Goal: Find contact information: Find contact information

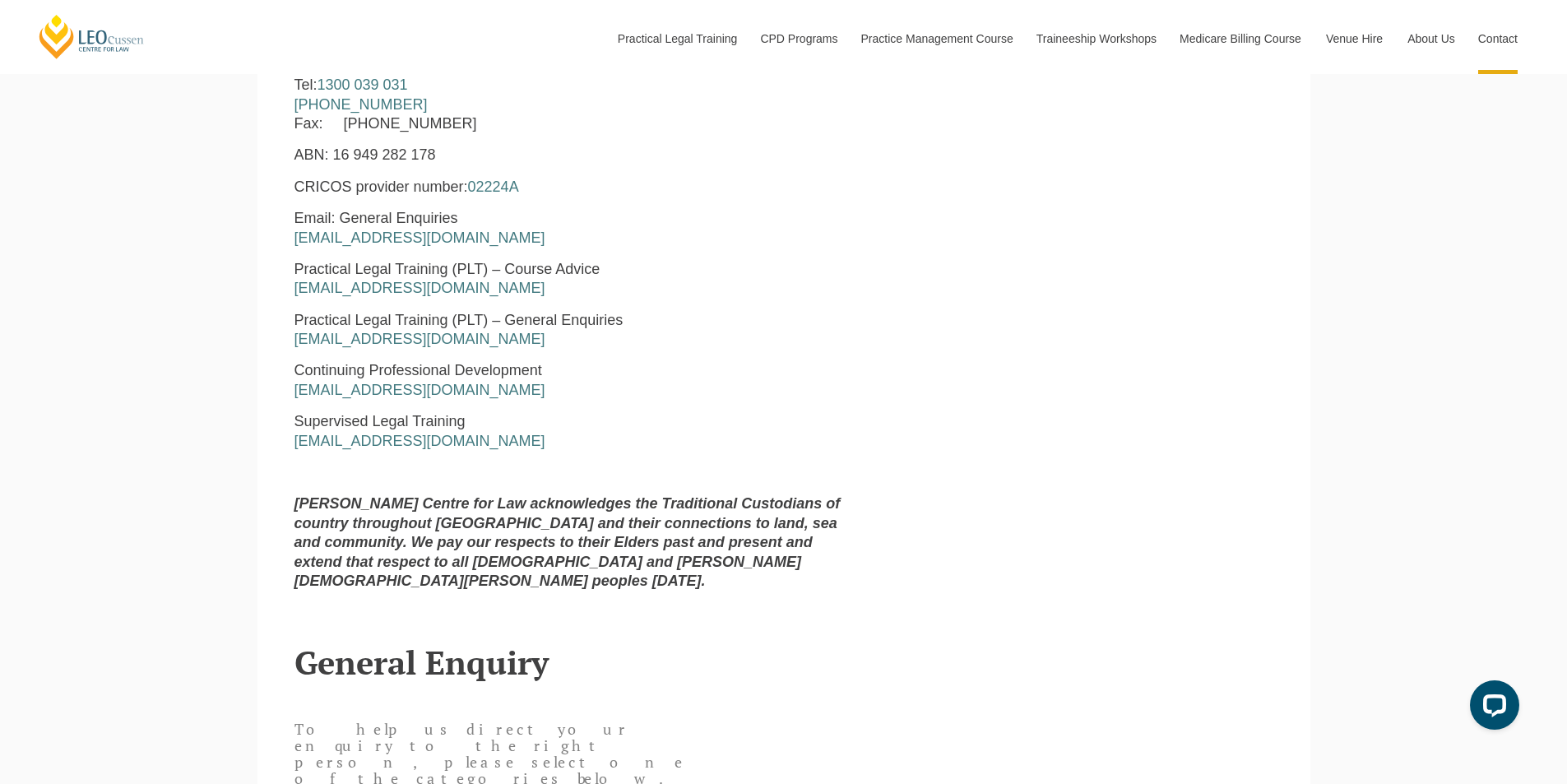
scroll to position [904, 0]
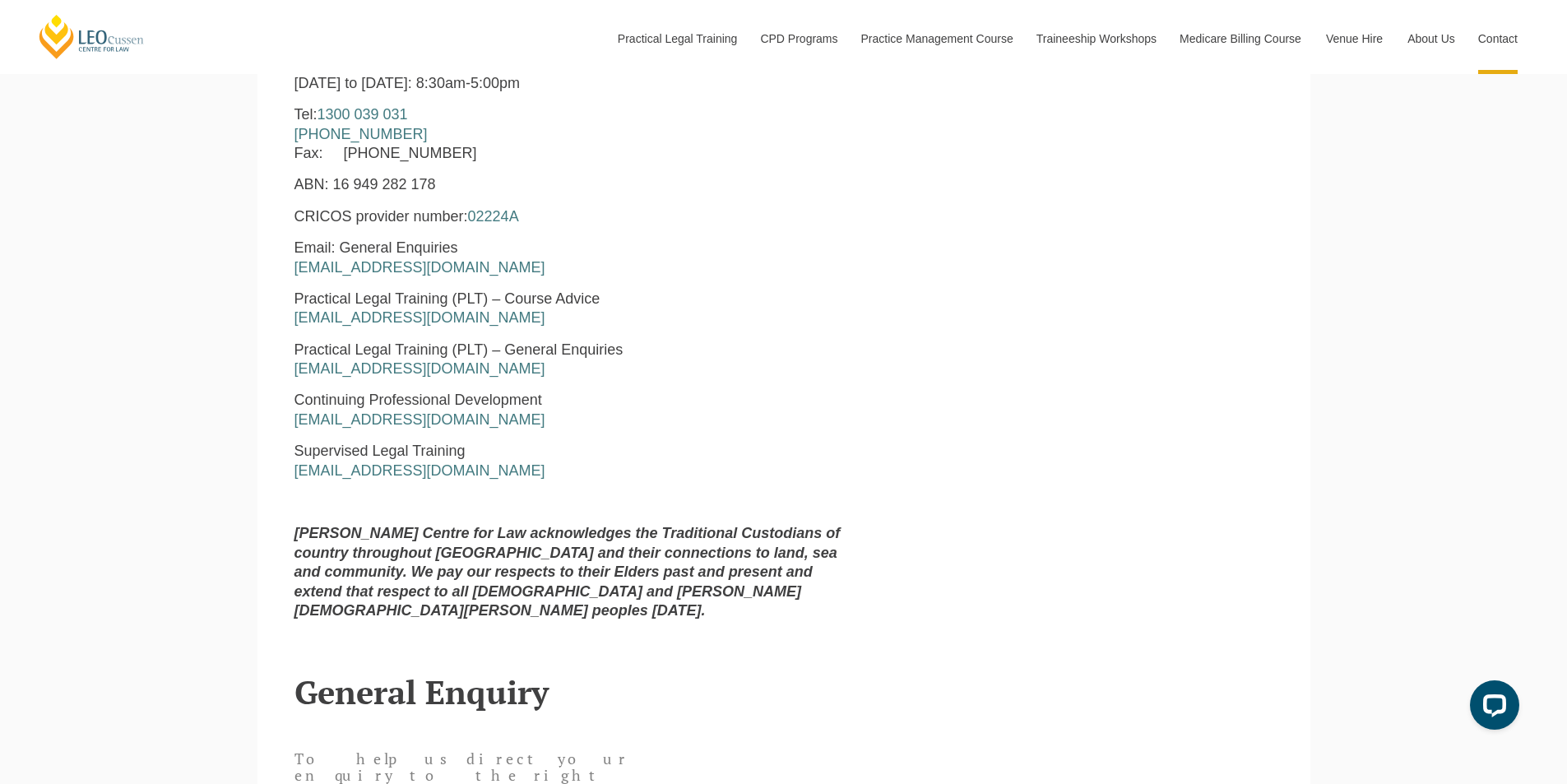
drag, startPoint x: 538, startPoint y: 325, endPoint x: 289, endPoint y: 325, distance: 249.0
click at [289, 325] on div "Leo Cussen Centre for Law Level 16 15 William Street Melbourne, Victoria, 3000 …" at bounding box center [575, 293] width 586 height 680
copy link "courseadvice@leocussen.edu.au"
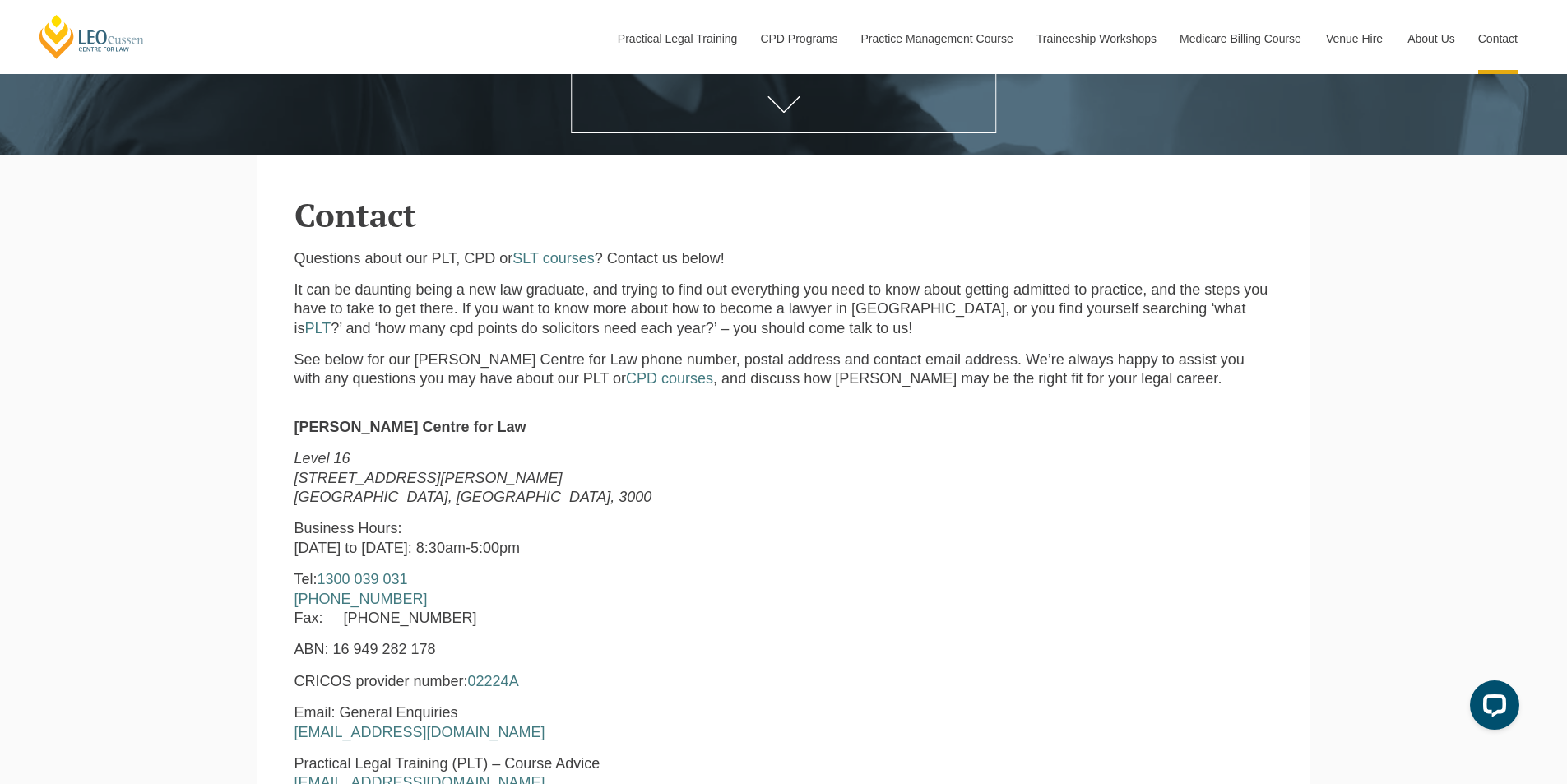
scroll to position [439, 0]
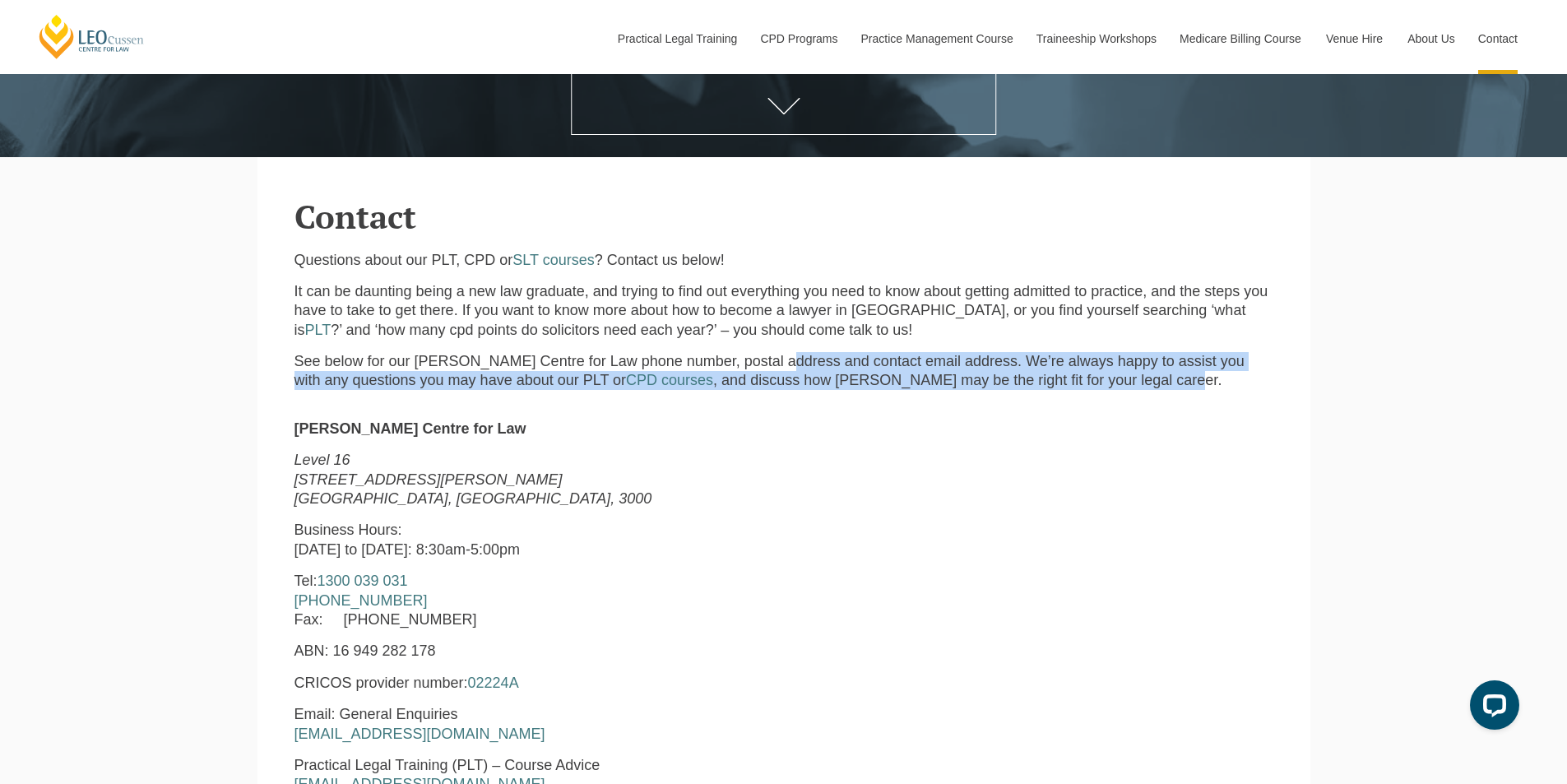
drag, startPoint x: 778, startPoint y: 357, endPoint x: 1166, endPoint y: 375, distance: 388.4
click at [1166, 375] on p "See below for our Leo Cussen Centre for Law phone number, postal address and co…" at bounding box center [784, 371] width 979 height 39
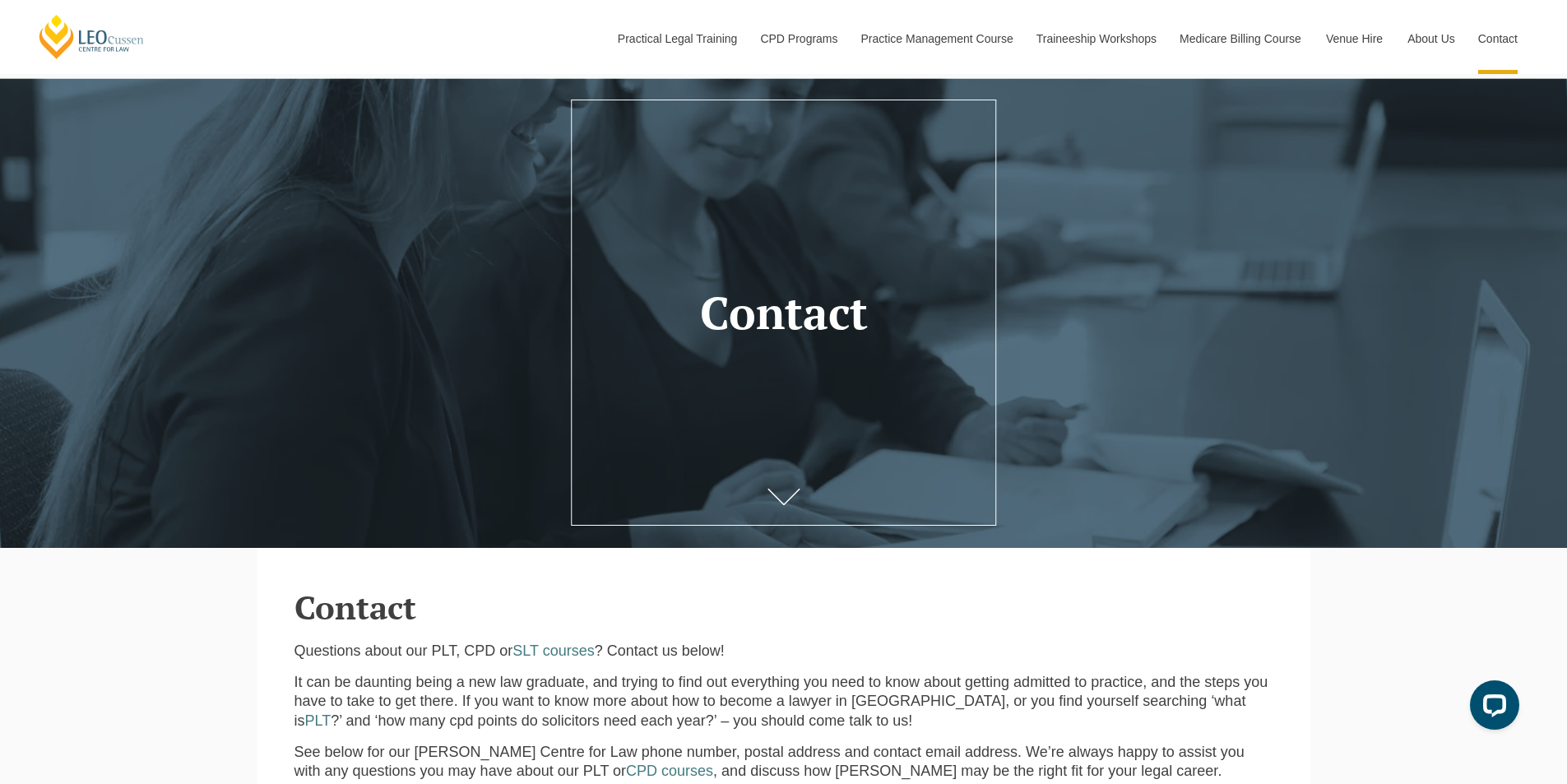
scroll to position [0, 0]
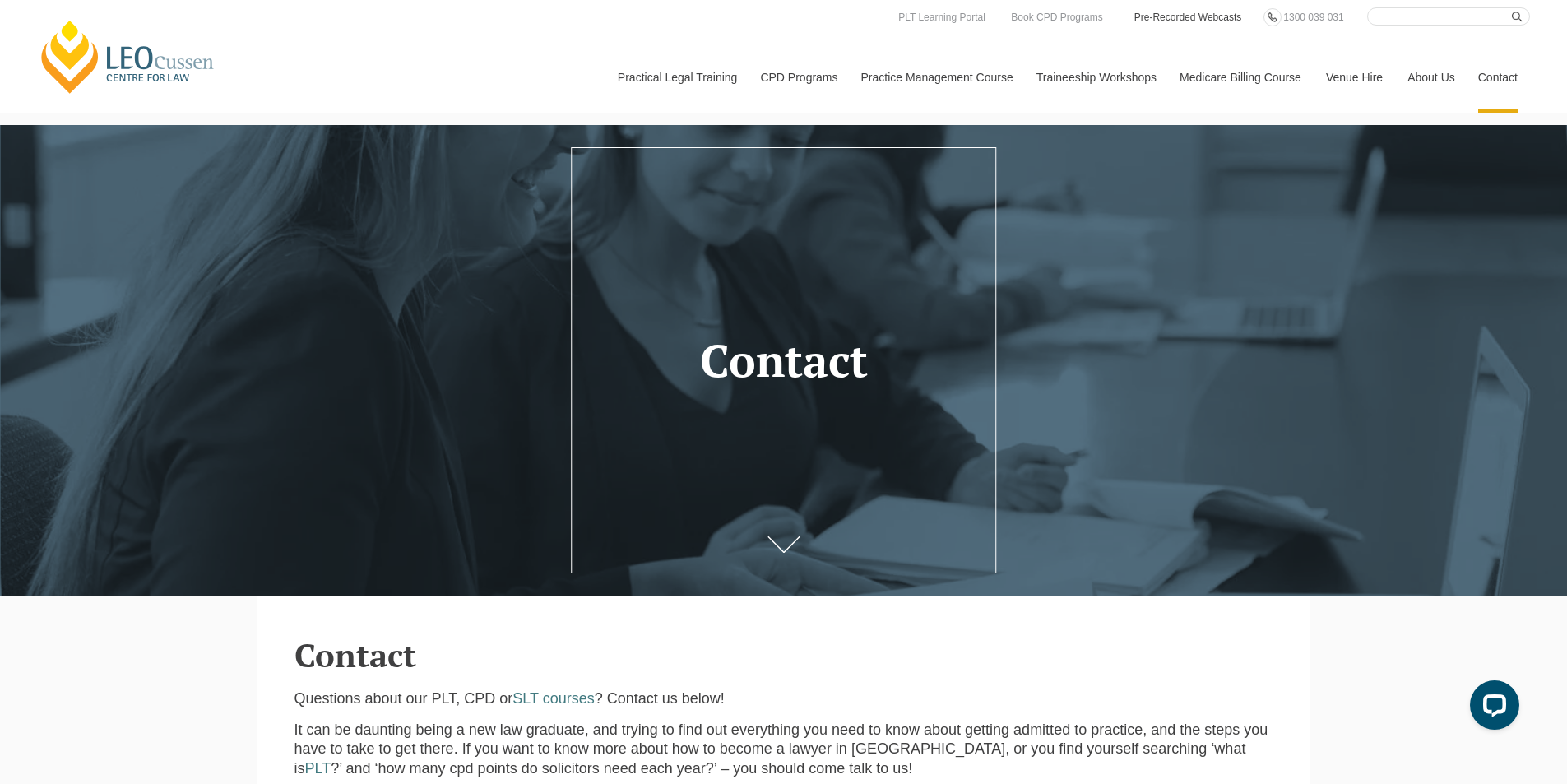
click at [1169, 16] on link "Pre-Recorded Webcasts" at bounding box center [1188, 18] width 111 height 18
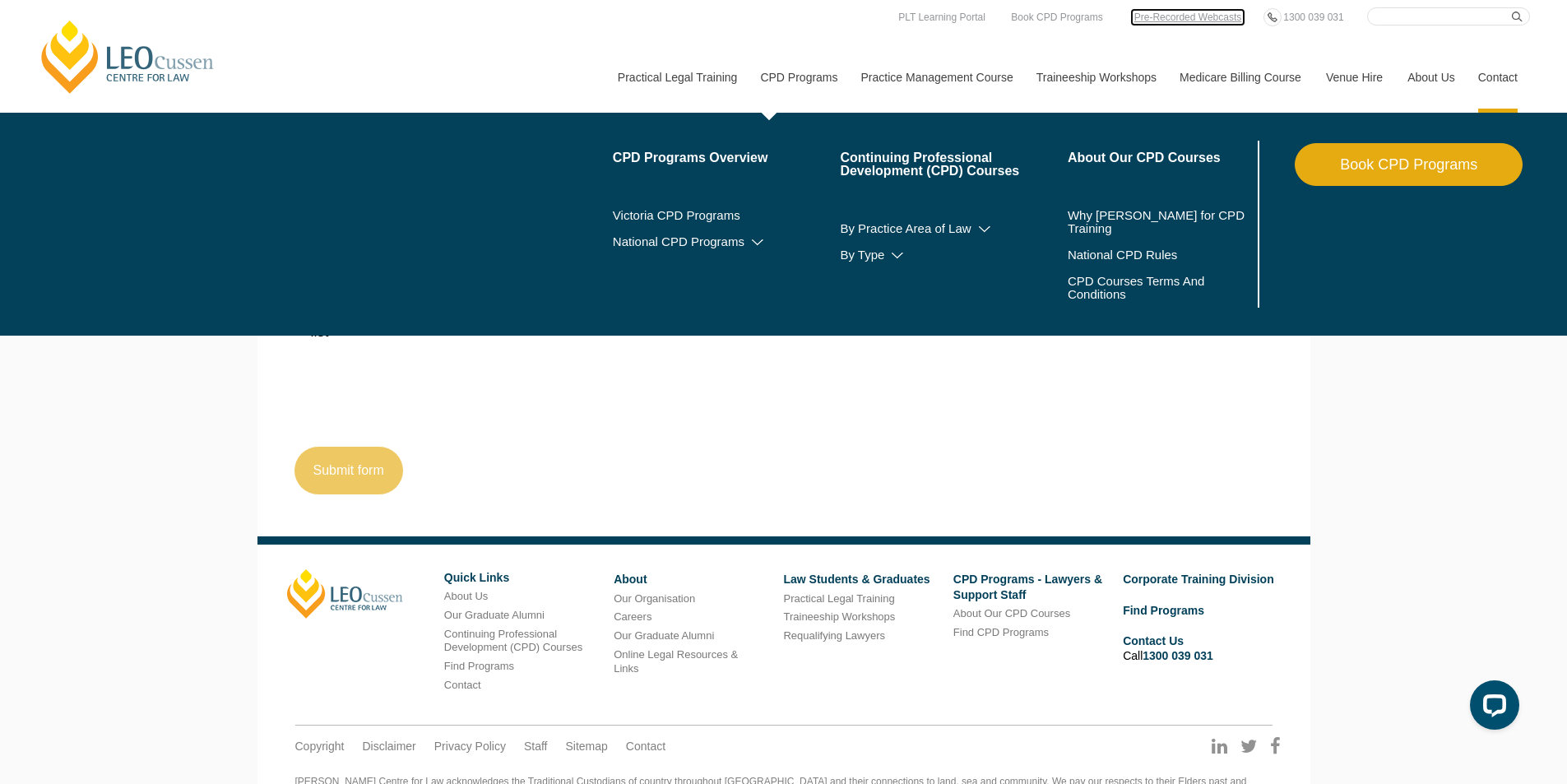
scroll to position [1655, 0]
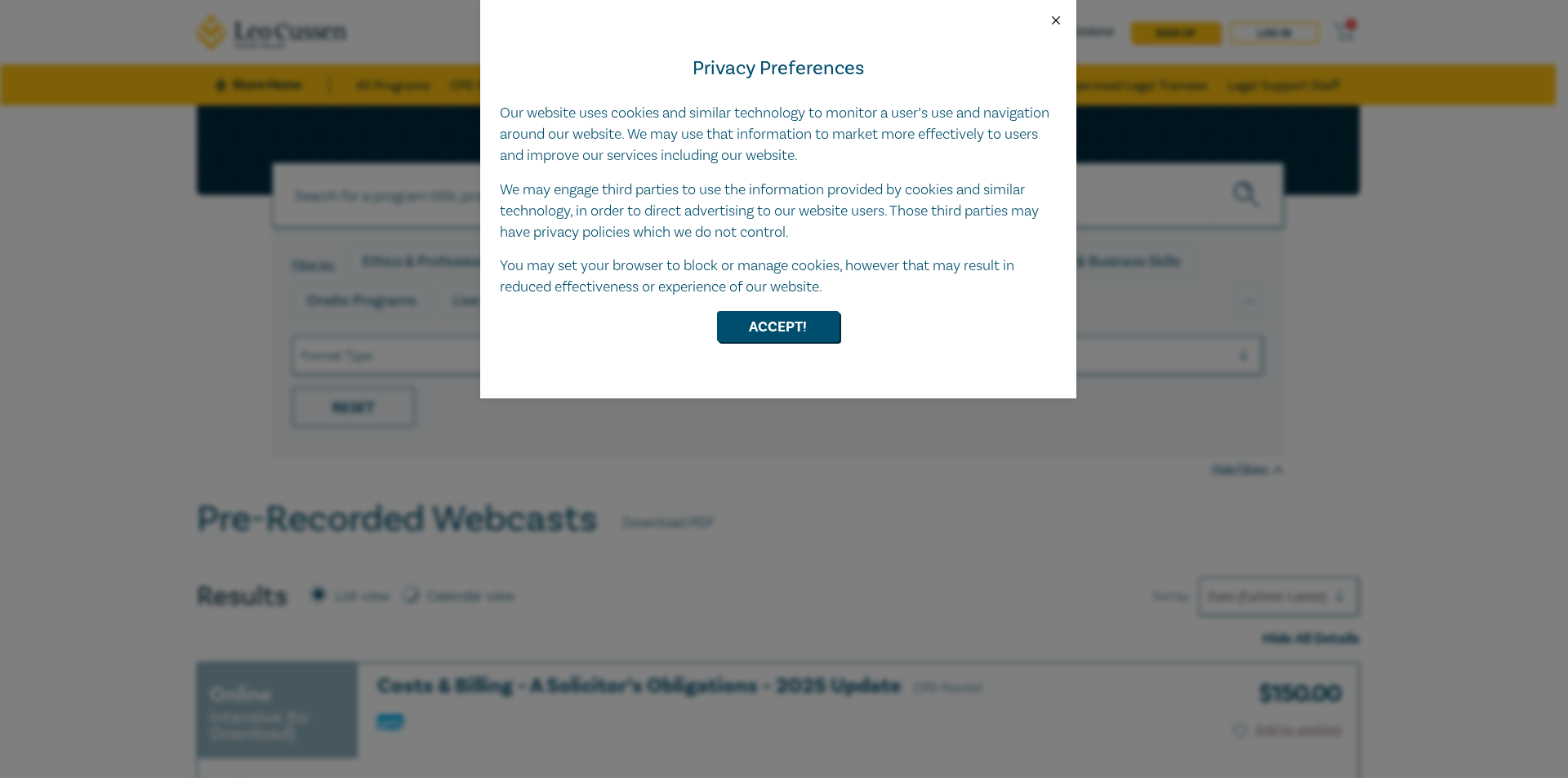
click at [1053, 23] on button "Close" at bounding box center [1055, 20] width 15 height 15
